Goal: Transaction & Acquisition: Purchase product/service

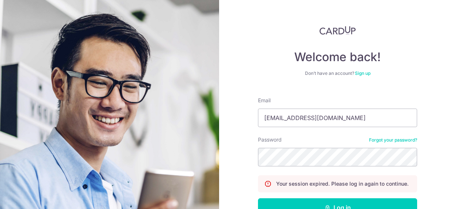
scroll to position [49, 0]
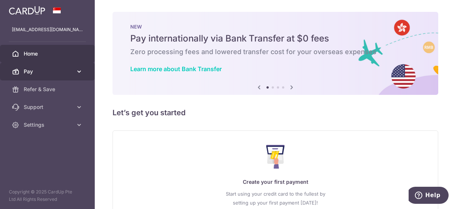
click at [58, 73] on span "Pay" at bounding box center [48, 71] width 49 height 7
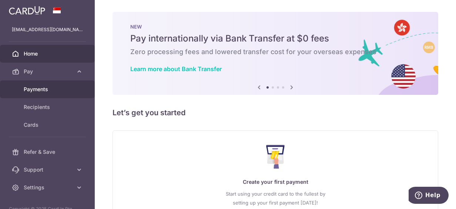
click at [56, 87] on span "Payments" at bounding box center [48, 89] width 49 height 7
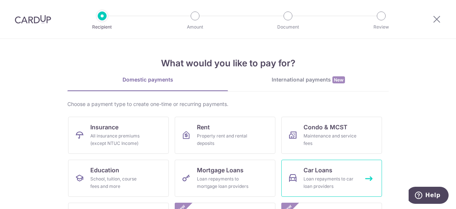
scroll to position [74, 0]
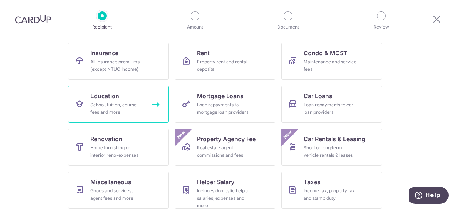
click at [158, 99] on link "Education School, tuition, course fees and more" at bounding box center [118, 104] width 101 height 37
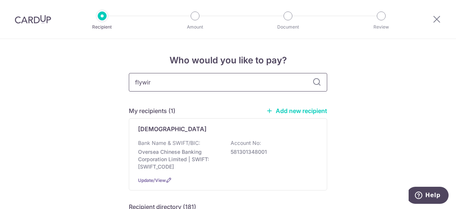
type input "flywire"
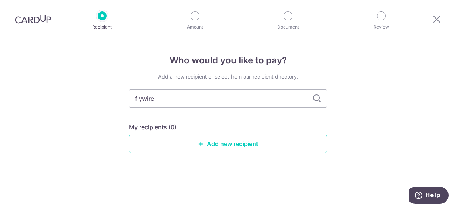
click at [315, 98] on icon at bounding box center [316, 98] width 9 height 9
click at [210, 144] on link "Add new recipient" at bounding box center [228, 143] width 198 height 19
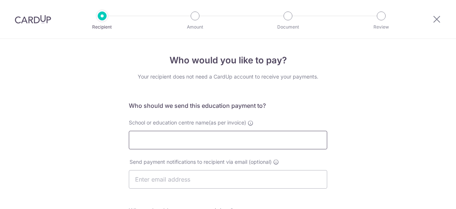
click at [209, 143] on input "School or education centre name(as per invoice)" at bounding box center [228, 140] width 198 height 19
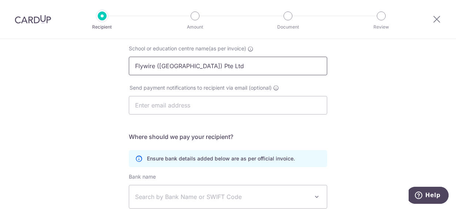
scroll to position [148, 0]
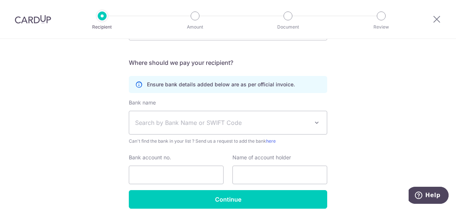
type input "Flywire (Singapore) Pte Ltd"
click at [200, 122] on span "Search by Bank Name or SWIFT Code" at bounding box center [222, 122] width 174 height 9
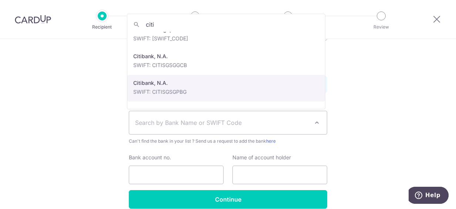
scroll to position [86, 0]
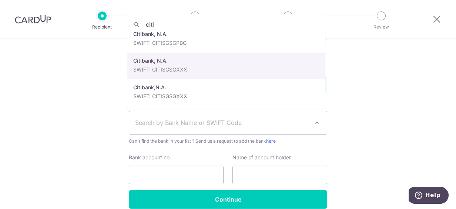
type input "citi"
select select "20"
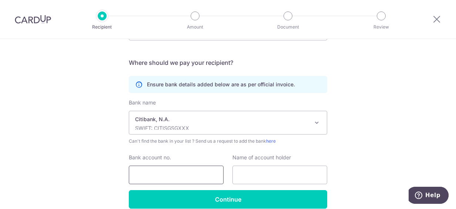
click at [165, 171] on input "Bank account no." at bounding box center [176, 174] width 95 height 19
paste input "0863907039"
type input "0863907039"
click at [261, 177] on input "text" at bounding box center [279, 174] width 95 height 19
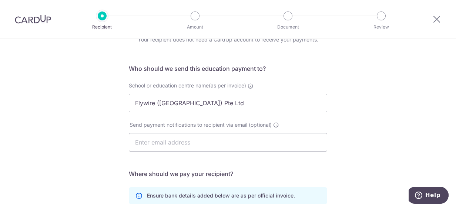
scroll to position [182, 0]
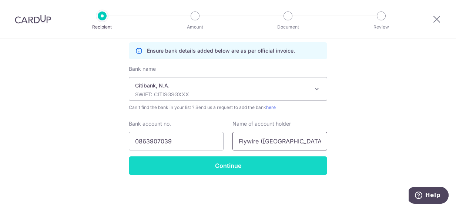
type input "Flywire (Singapore) Pte Ltd"
click at [215, 167] on input "Continue" at bounding box center [228, 165] width 198 height 19
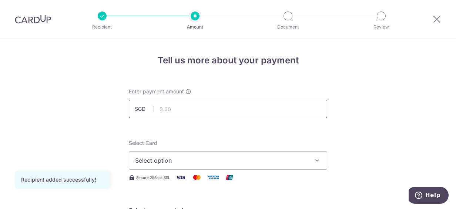
click at [200, 111] on input "text" at bounding box center [228, 109] width 198 height 19
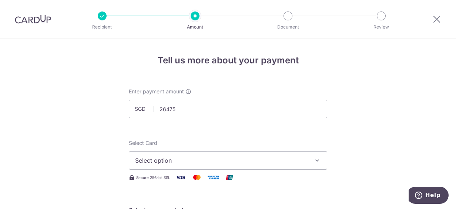
type input "26,475.00"
click at [167, 159] on span "Select option" at bounding box center [221, 160] width 173 height 9
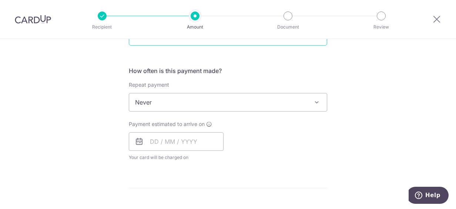
scroll to position [222, 0]
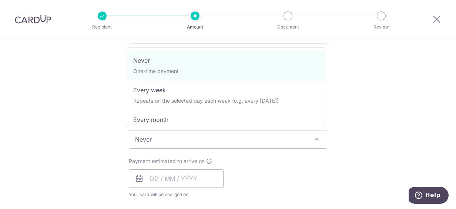
click at [255, 138] on span "Never" at bounding box center [228, 139] width 198 height 18
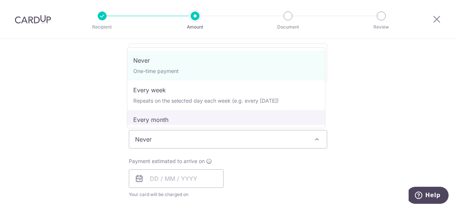
click at [395, 120] on div "Tell us more about your payment Enter payment amount SGD 26,475.00 26475.00 Rec…" at bounding box center [228, 152] width 456 height 670
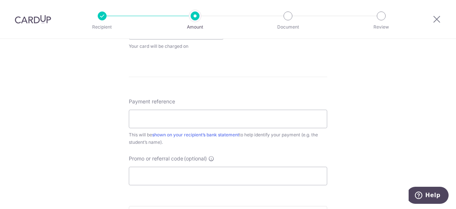
scroll to position [259, 0]
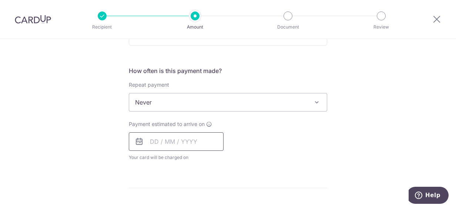
click at [185, 140] on input "text" at bounding box center [176, 141] width 95 height 19
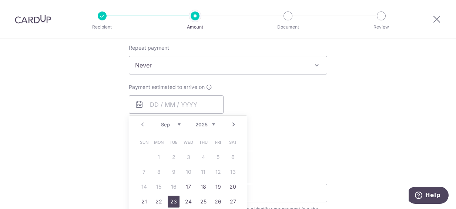
drag, startPoint x: 173, startPoint y: 200, endPoint x: 297, endPoint y: 150, distance: 133.3
click at [173, 200] on link "23" at bounding box center [174, 201] width 12 height 12
type input "23/09/2025"
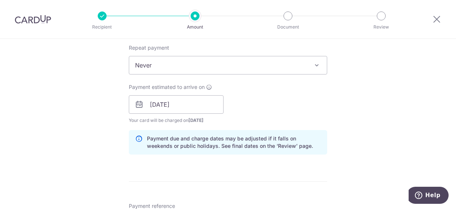
click at [332, 113] on div "Tell us more about your payment Enter payment amount SGD 26,475.00 26475.00 Rec…" at bounding box center [228, 93] width 456 height 700
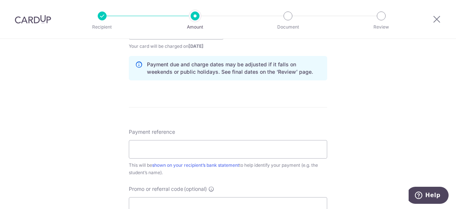
scroll to position [407, 0]
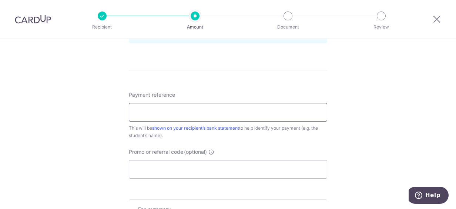
click at [224, 113] on input "Payment reference" at bounding box center [228, 112] width 198 height 19
click at [158, 113] on input "Payment reference" at bounding box center [228, 112] width 198 height 19
paste input "UGM423041616"
type input "UGM423041616"
click at [204, 150] on span "(optional)" at bounding box center [195, 151] width 23 height 7
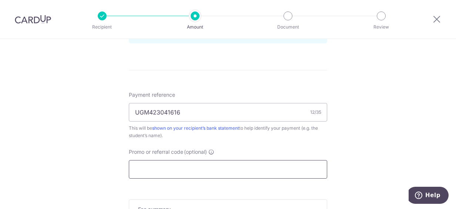
click at [204, 160] on input "Promo or referral code (optional)" at bounding box center [228, 169] width 198 height 19
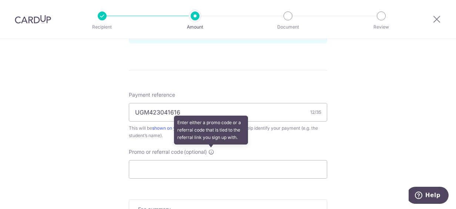
click at [210, 152] on icon at bounding box center [211, 152] width 6 height 6
click at [210, 160] on input "Promo or referral code (optional) Enter either a promo code or a referral code …" at bounding box center [228, 169] width 198 height 19
click at [210, 152] on icon at bounding box center [211, 152] width 6 height 6
click at [210, 160] on input "Promo or referral code (optional) Enter either a promo code or a referral code …" at bounding box center [228, 169] width 198 height 19
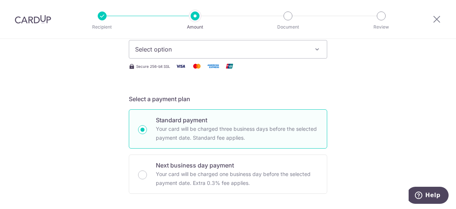
scroll to position [0, 0]
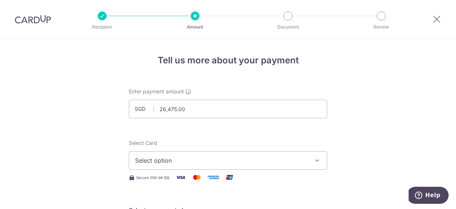
click at [160, 158] on span "Select option" at bounding box center [221, 160] width 173 height 9
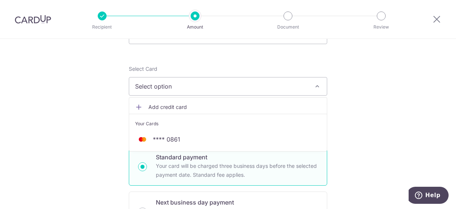
scroll to position [111, 0]
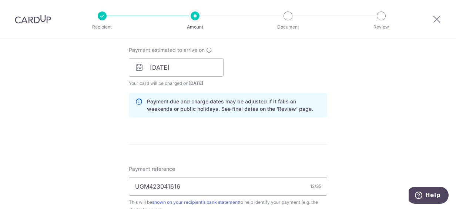
scroll to position [185, 0]
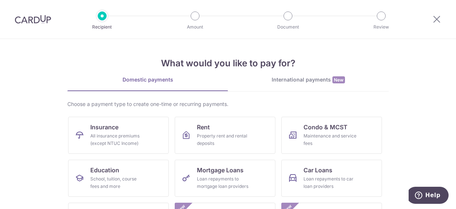
click at [306, 78] on div "International payments New" at bounding box center [308, 80] width 161 height 8
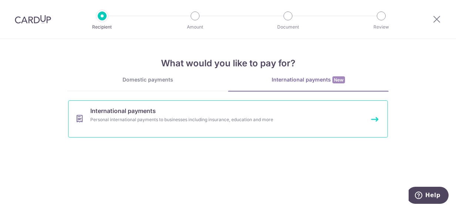
click at [172, 119] on div "Personal international payments to businesses including insurance, education an…" at bounding box center [218, 119] width 256 height 7
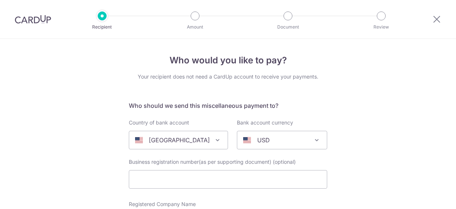
select select
drag, startPoint x: 437, startPoint y: 20, endPoint x: 265, endPoint y: 30, distance: 172.1
click at [437, 20] on icon at bounding box center [436, 18] width 9 height 9
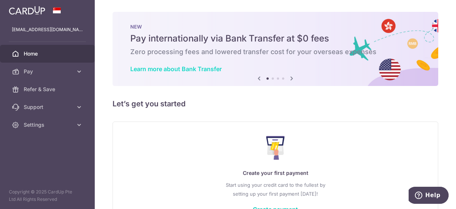
click at [204, 66] on link "Learn more about Bank Transfer" at bounding box center [175, 68] width 91 height 7
